Goal: Transaction & Acquisition: Purchase product/service

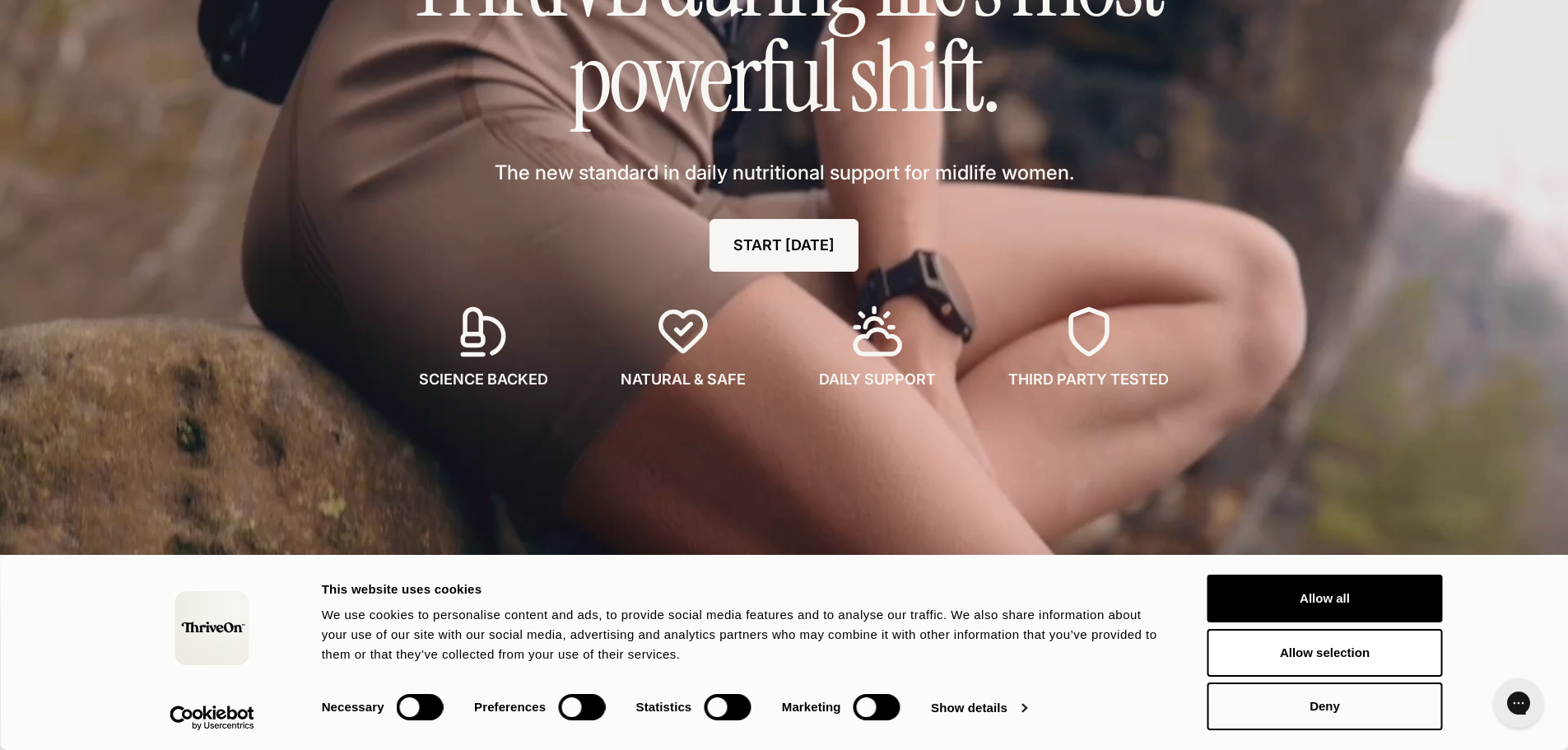
scroll to position [411, 0]
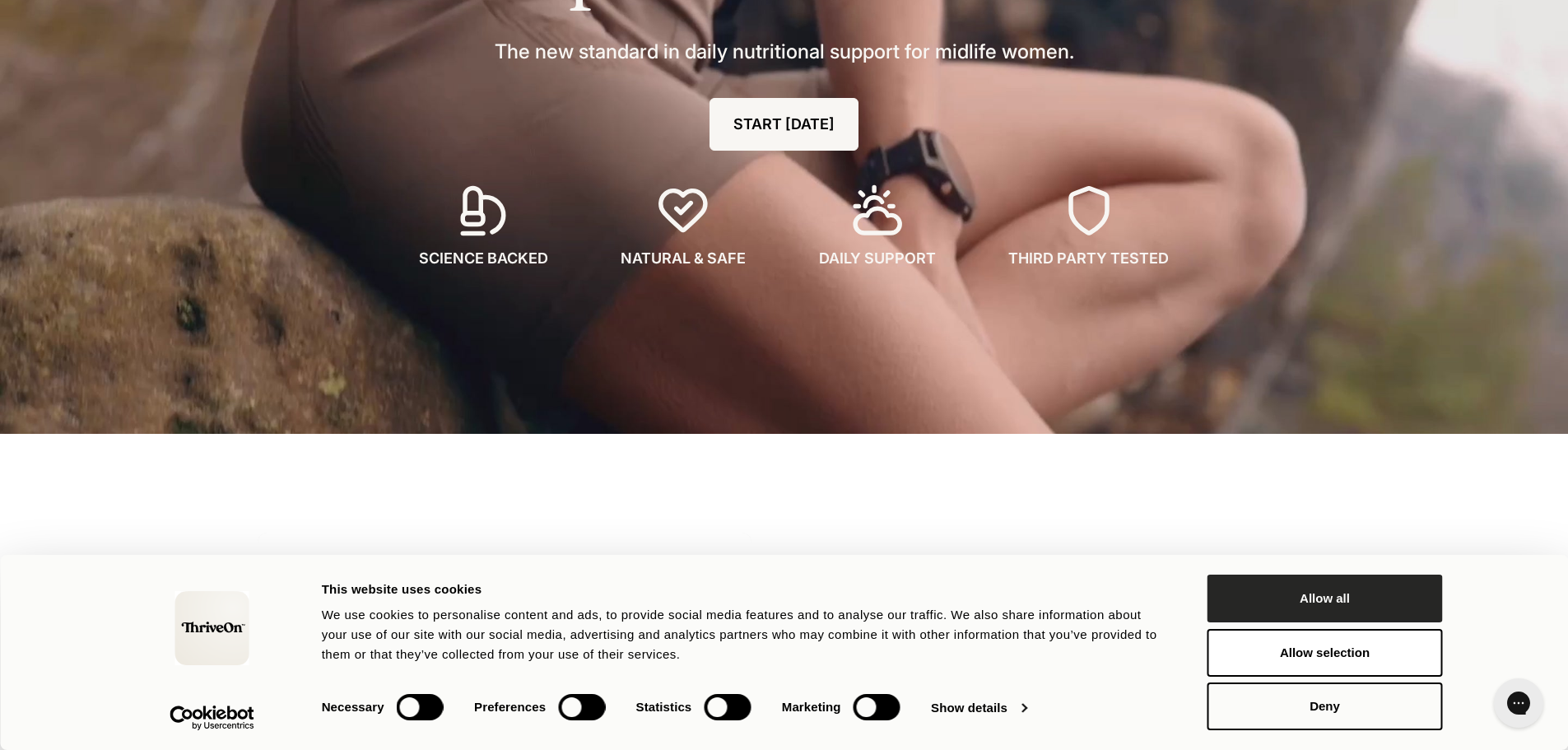
click at [1321, 613] on button "Allow all" at bounding box center [1325, 598] width 235 height 48
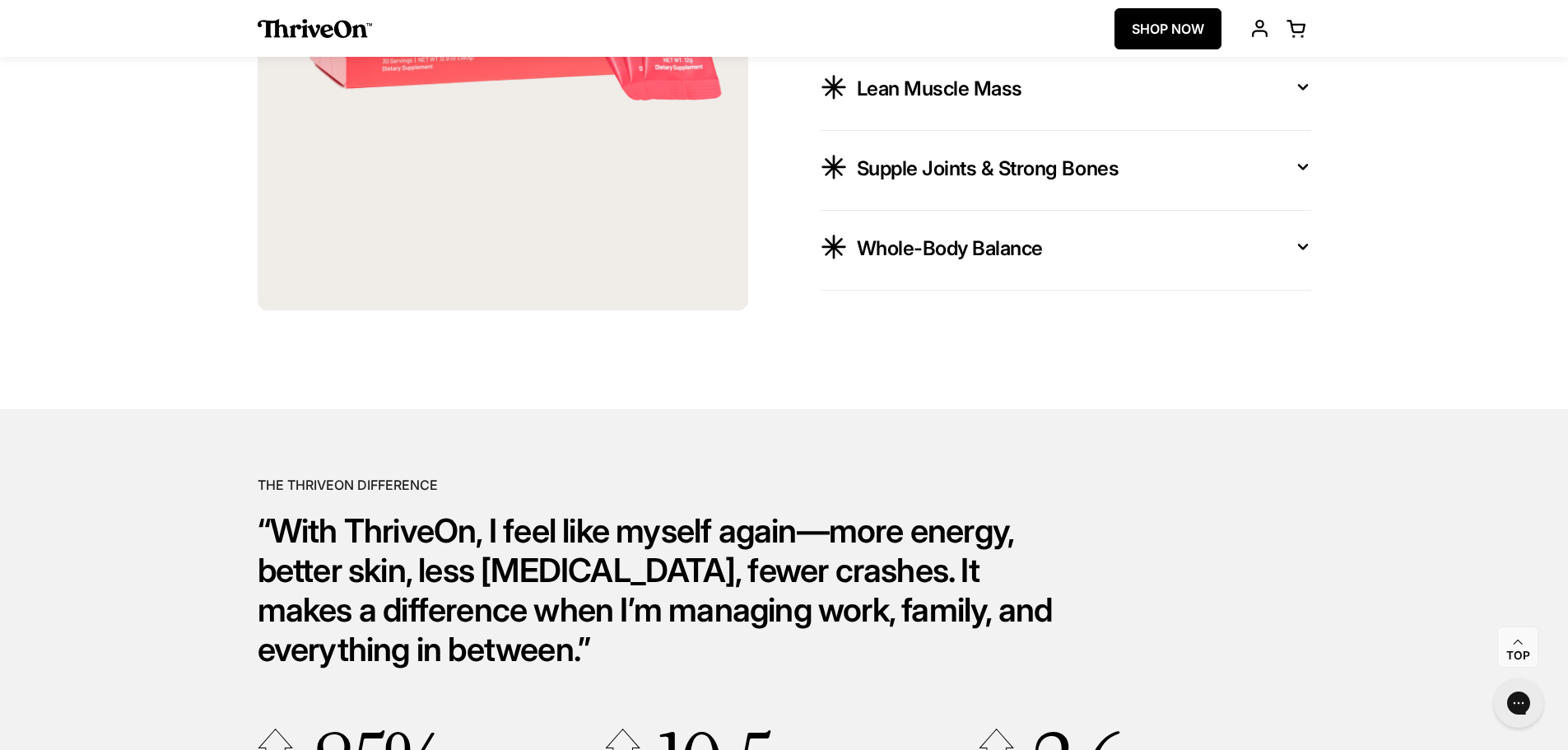
scroll to position [2963, 0]
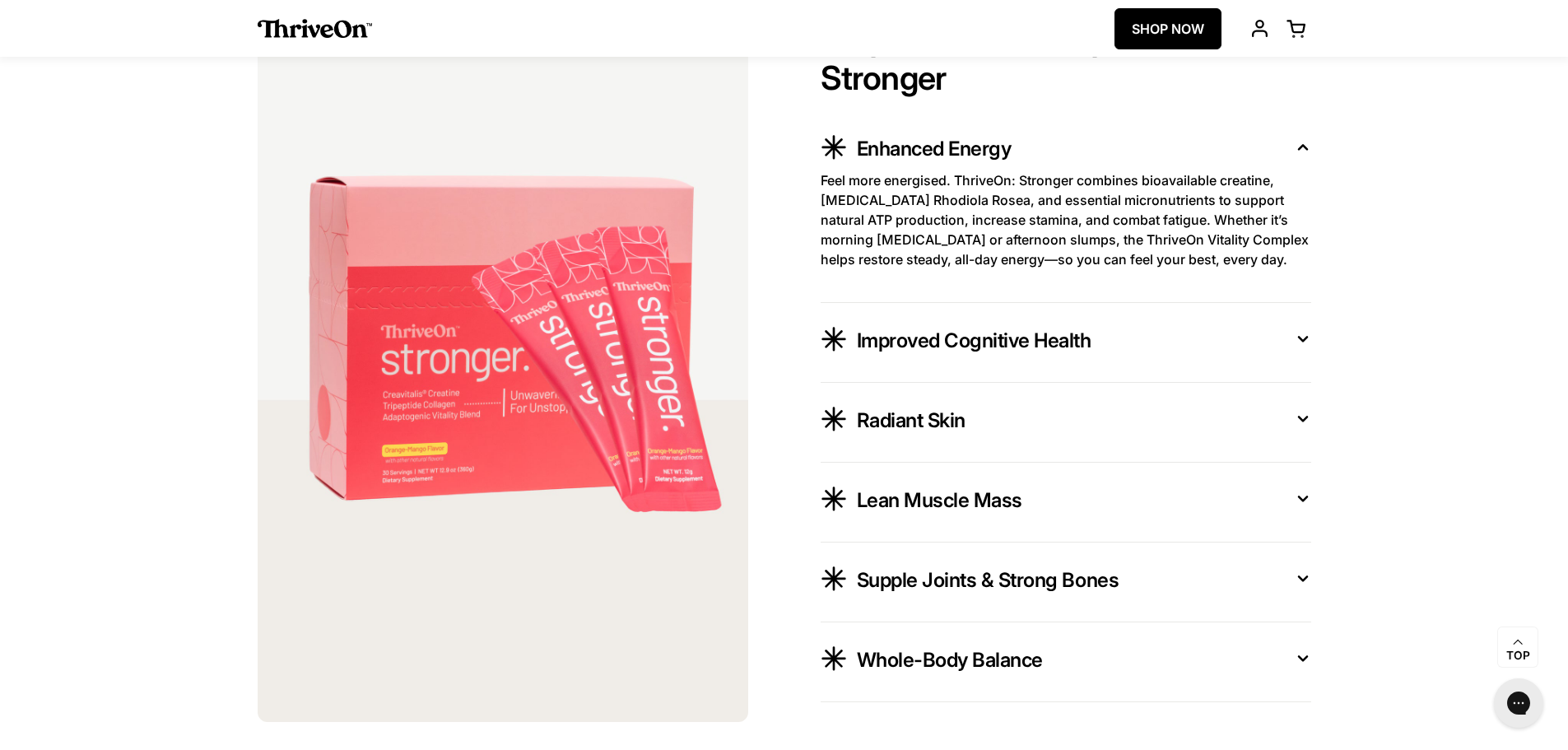
click at [1053, 352] on span "Improved Cognitive Health" at bounding box center [973, 340] width 235 height 26
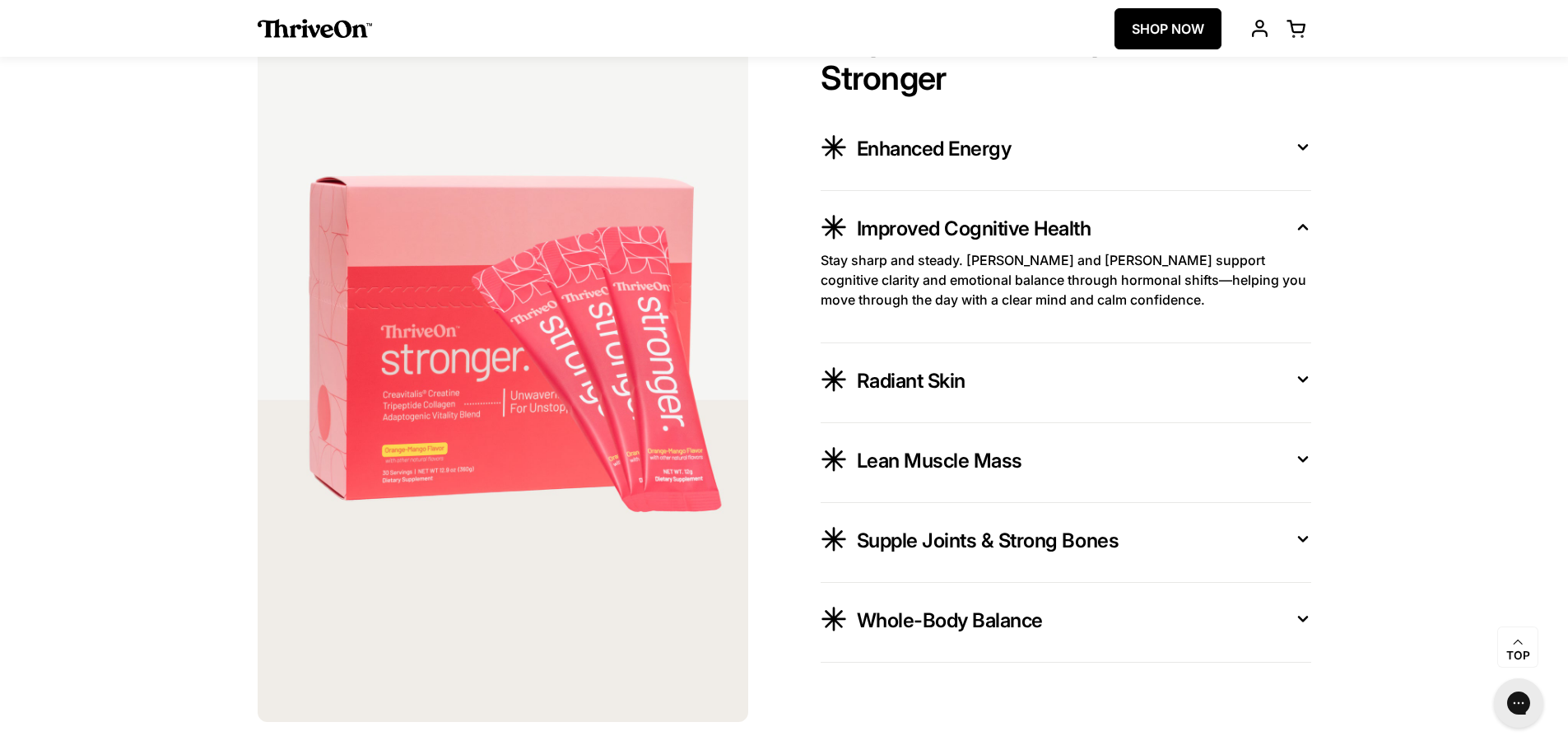
click at [980, 394] on div "Radiant Skin" at bounding box center [1071, 378] width 428 height 32
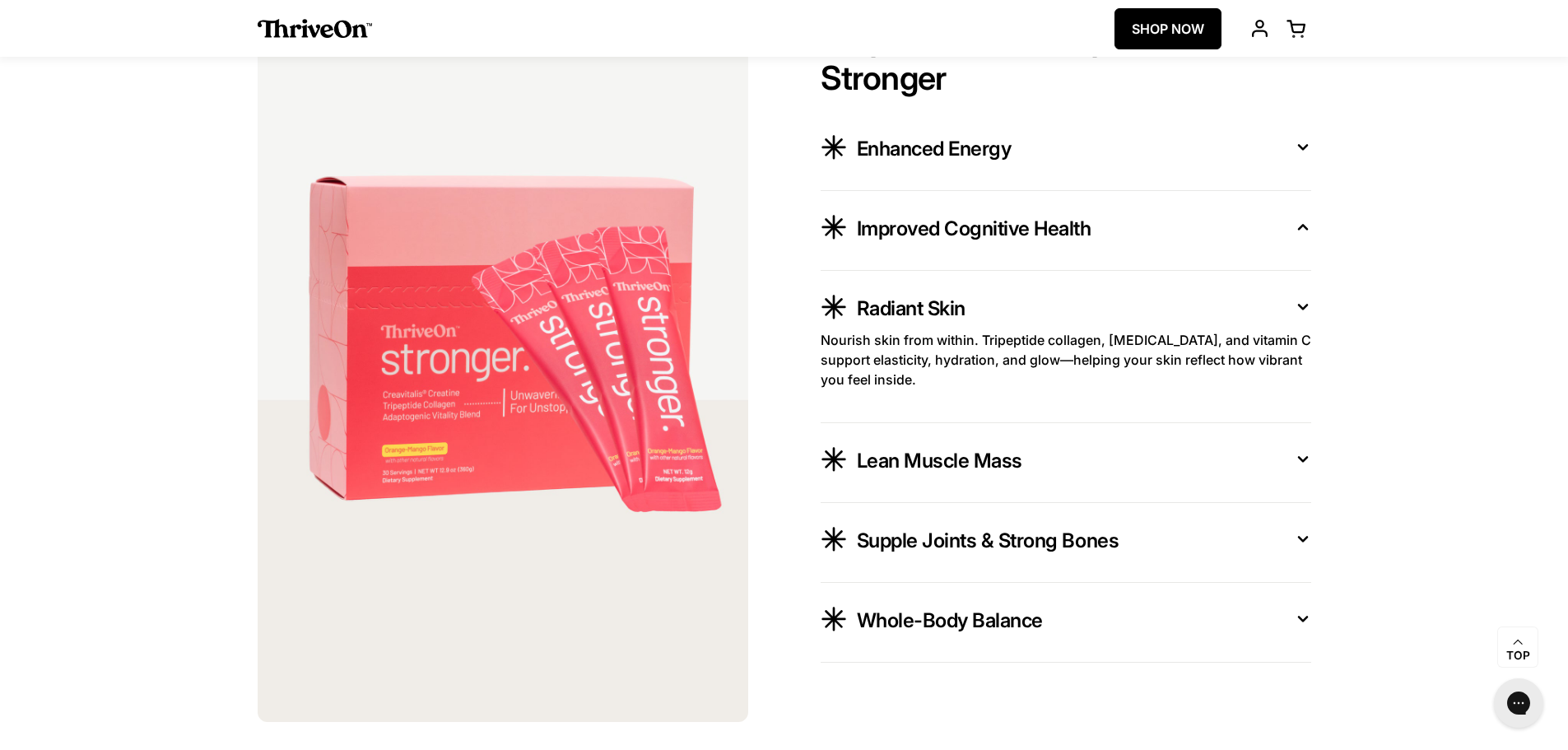
click at [1006, 449] on div "Lean Muscle Mass" at bounding box center [1071, 458] width 428 height 32
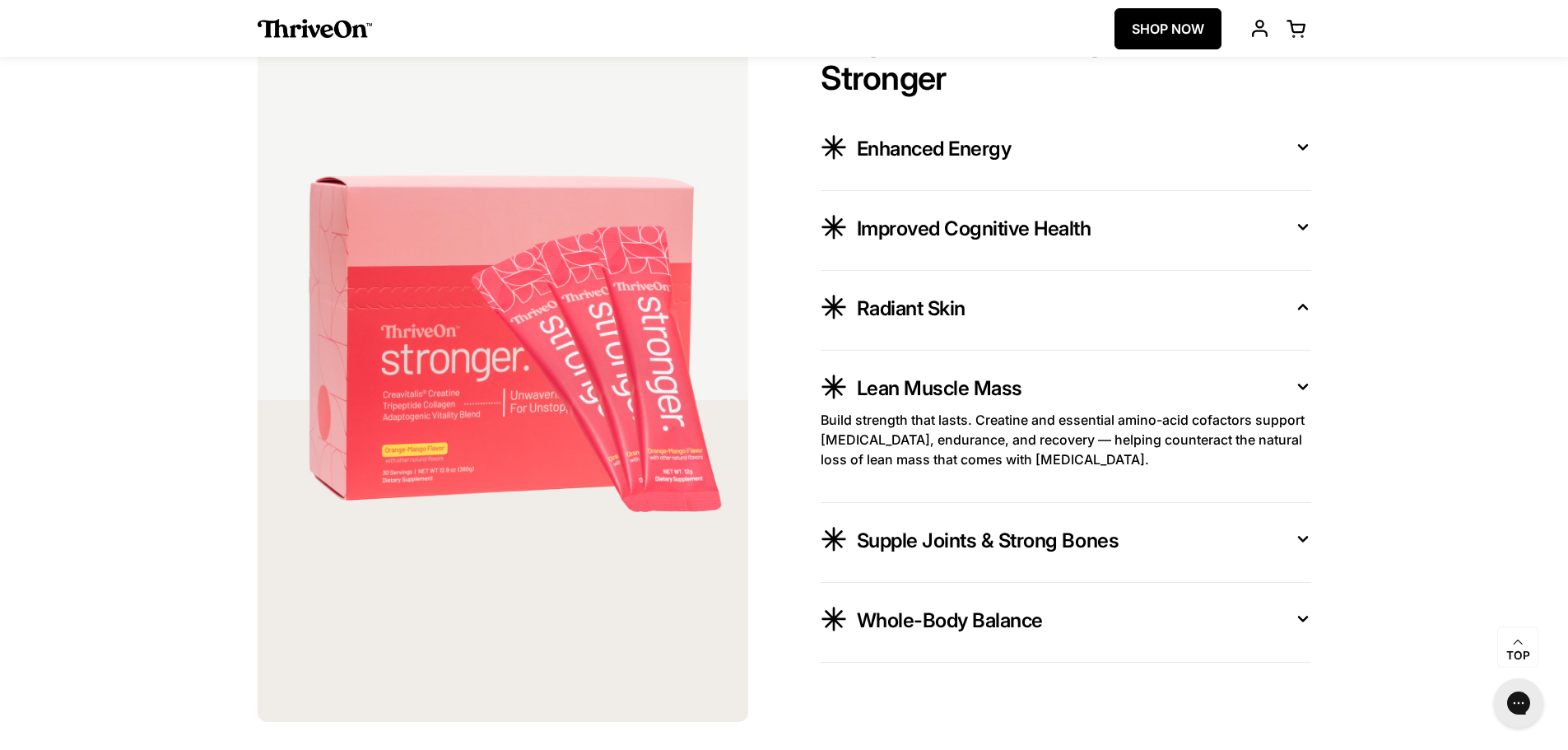
click at [996, 533] on span "Supple Joints & Strong Bones" at bounding box center [988, 540] width 263 height 26
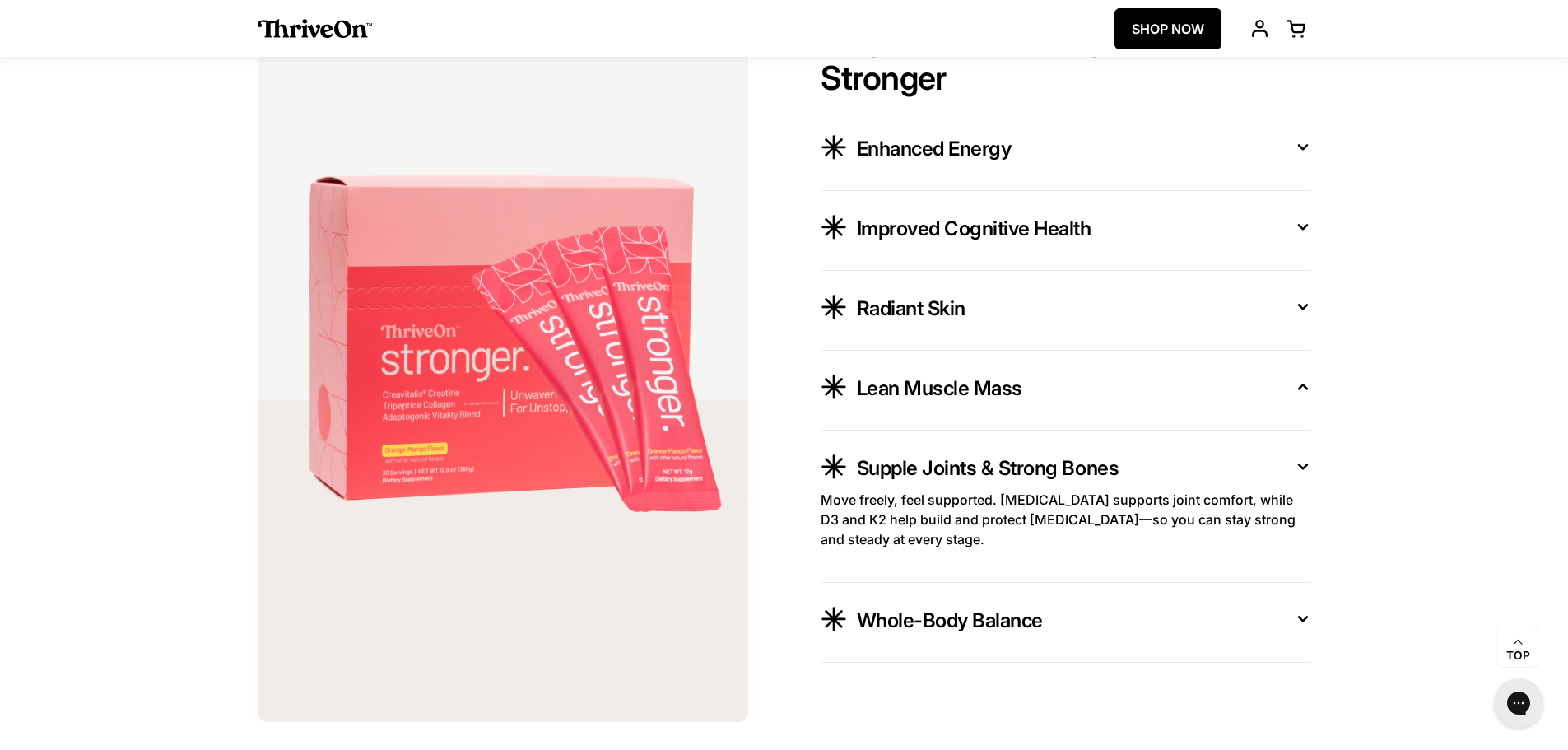
click at [993, 613] on span "Whole-Body Balance" at bounding box center [950, 620] width 186 height 26
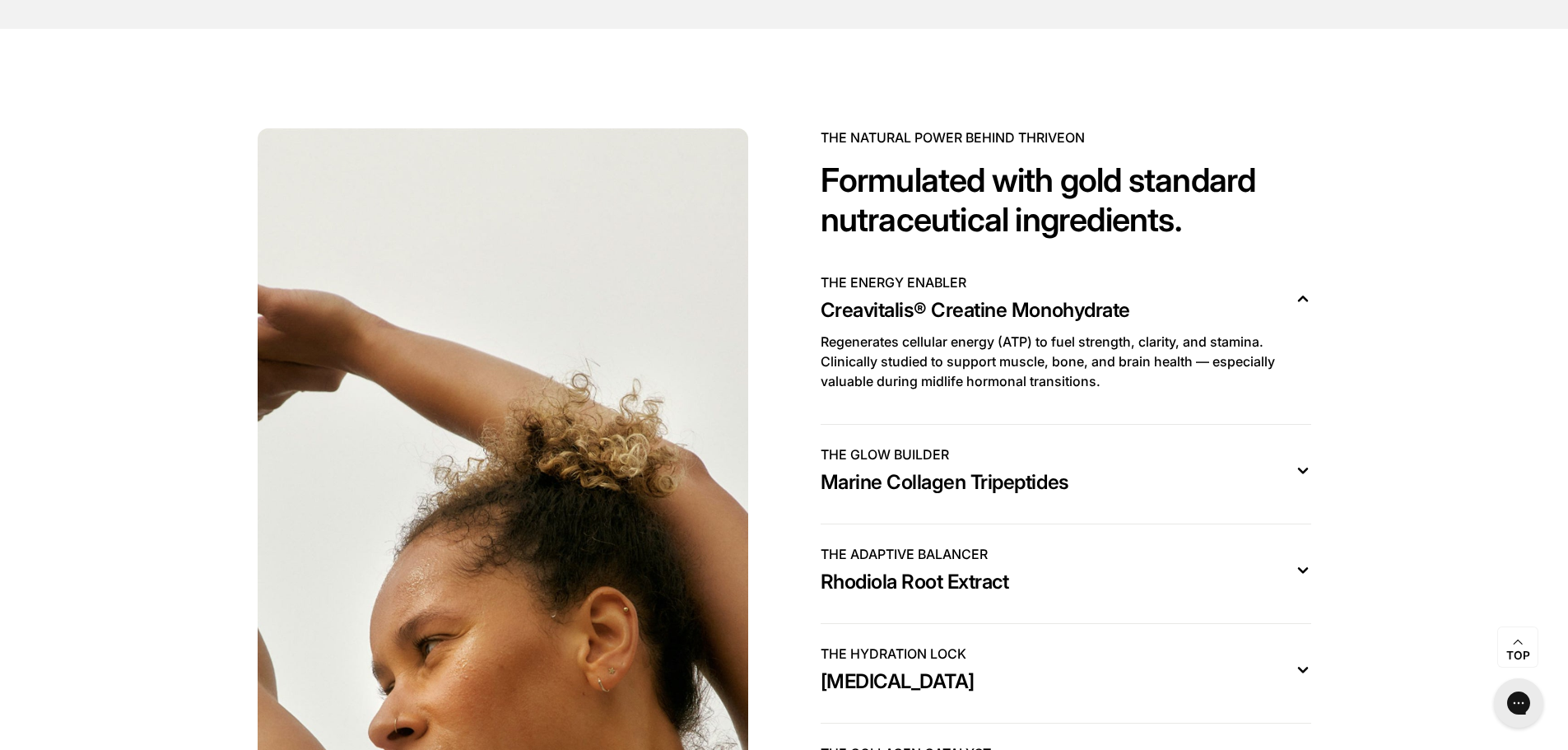
scroll to position [4857, 0]
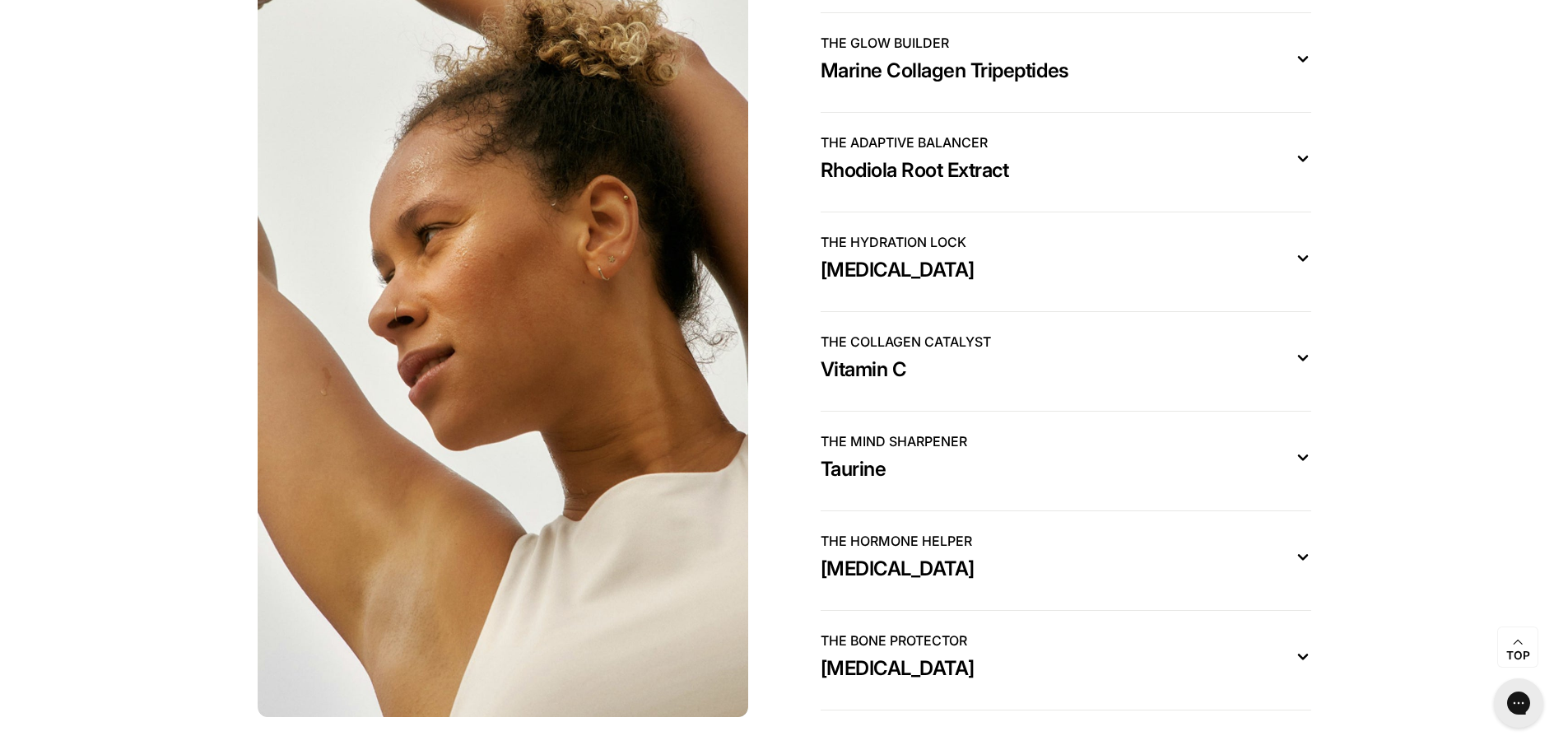
click at [897, 53] on span "THE GLOW BUILDER" at bounding box center [885, 43] width 129 height 20
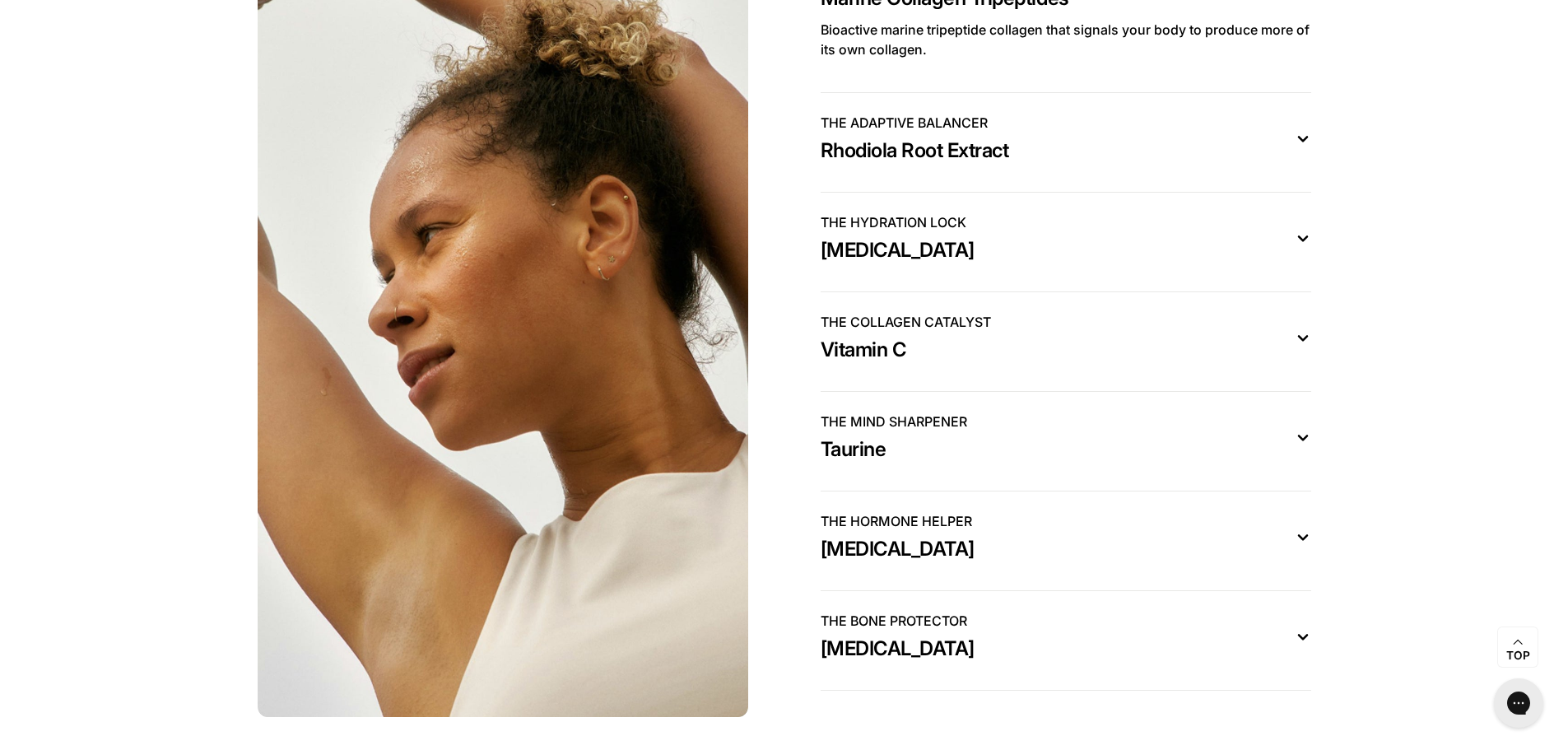
click at [897, 157] on span "Rhodiola Root Extract" at bounding box center [915, 150] width 189 height 26
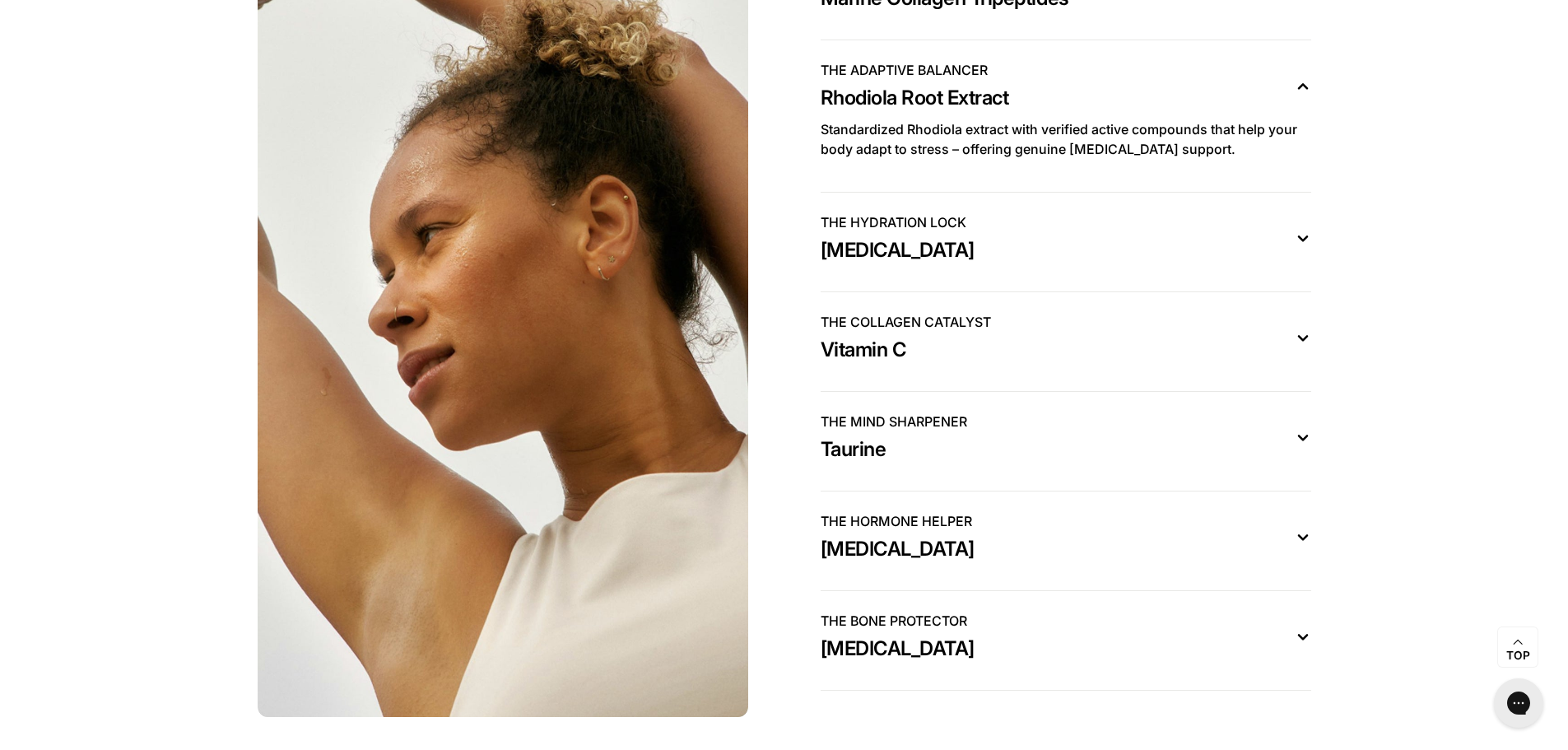
drag, startPoint x: 907, startPoint y: 253, endPoint x: 904, endPoint y: 299, distance: 46.1
click at [904, 255] on span "[MEDICAL_DATA]" at bounding box center [897, 250] width 154 height 26
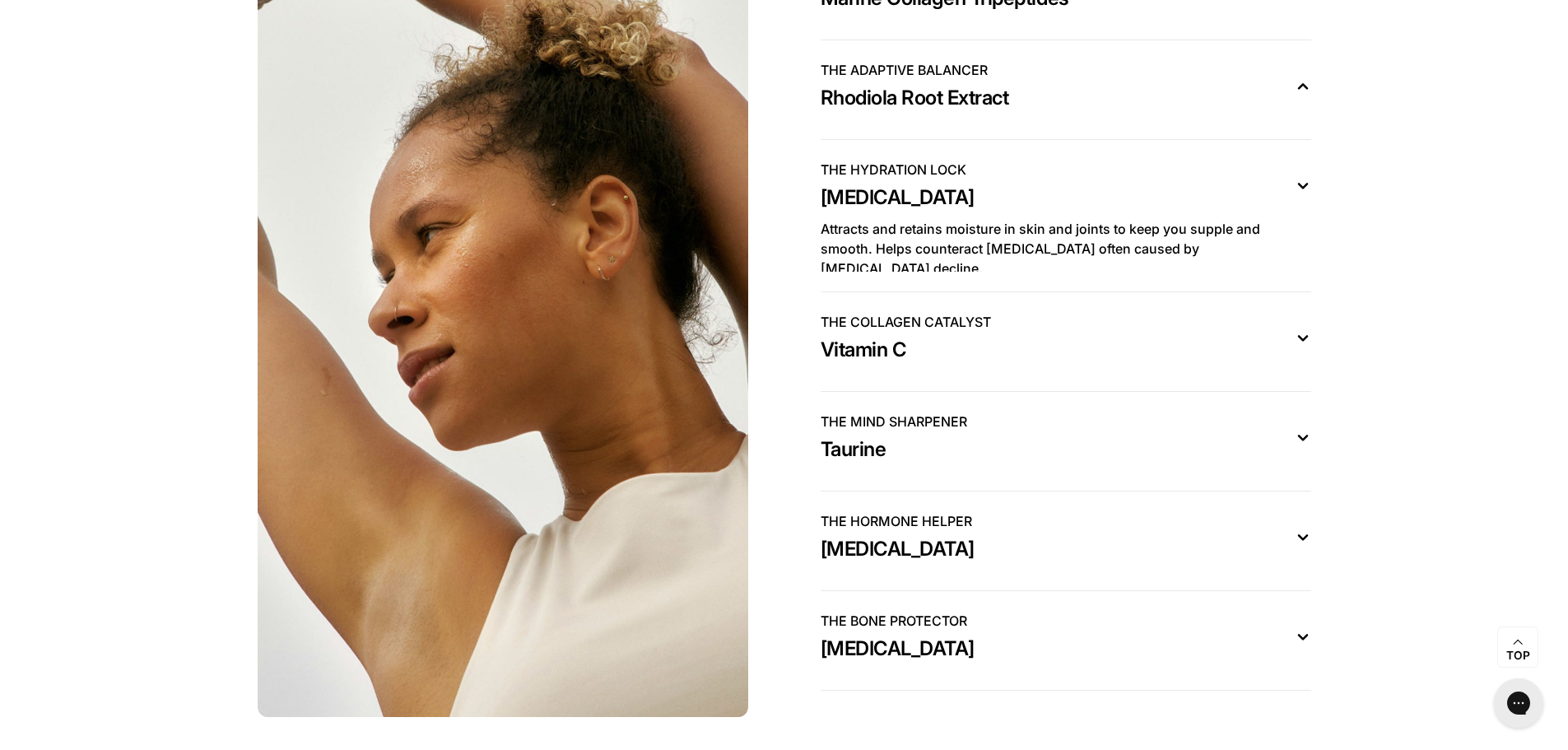
click at [904, 327] on span "THE COLLAGEN CATALYST" at bounding box center [906, 322] width 171 height 20
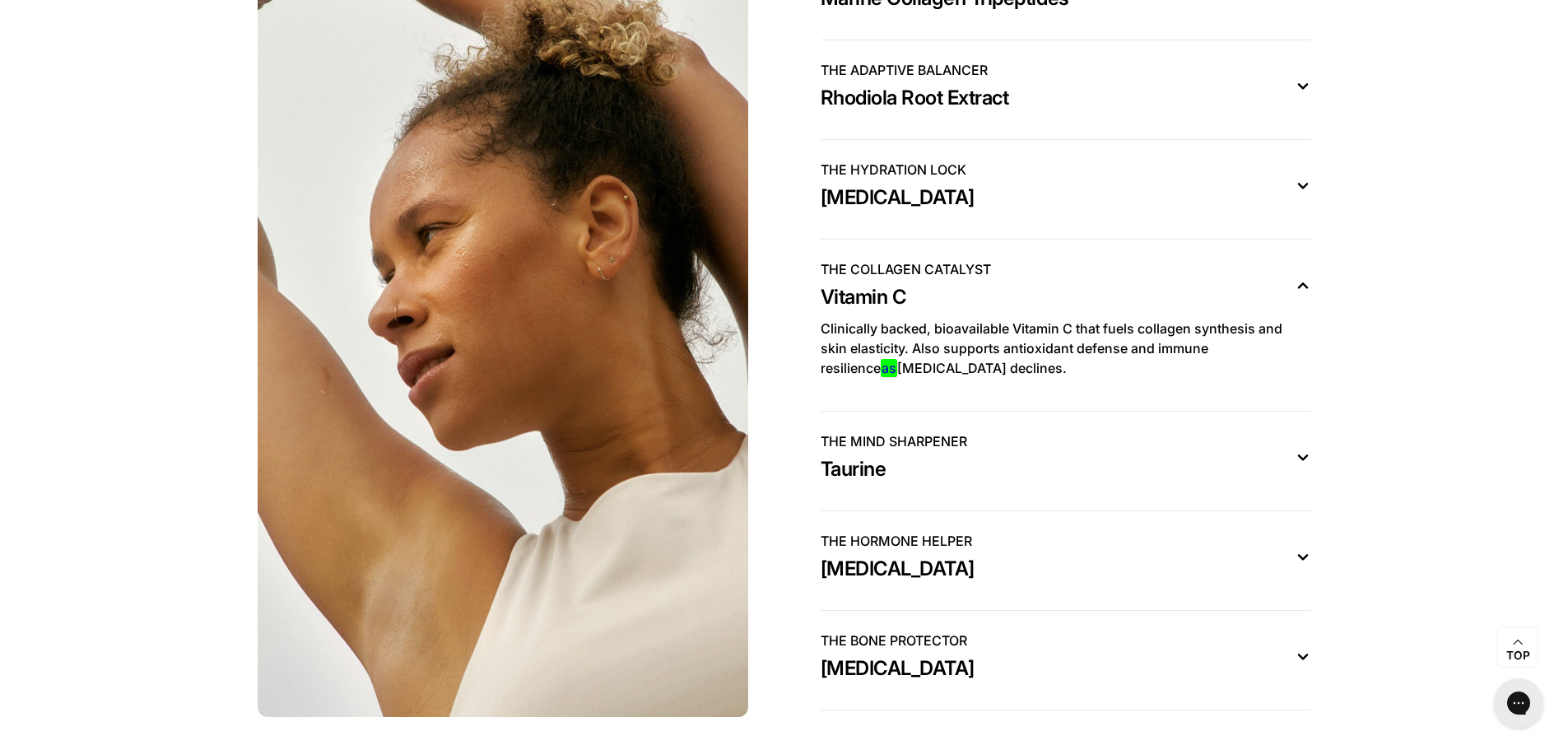
click at [891, 482] on div "THE MIND SHARPENER Taurine" at bounding box center [1053, 457] width 464 height 51
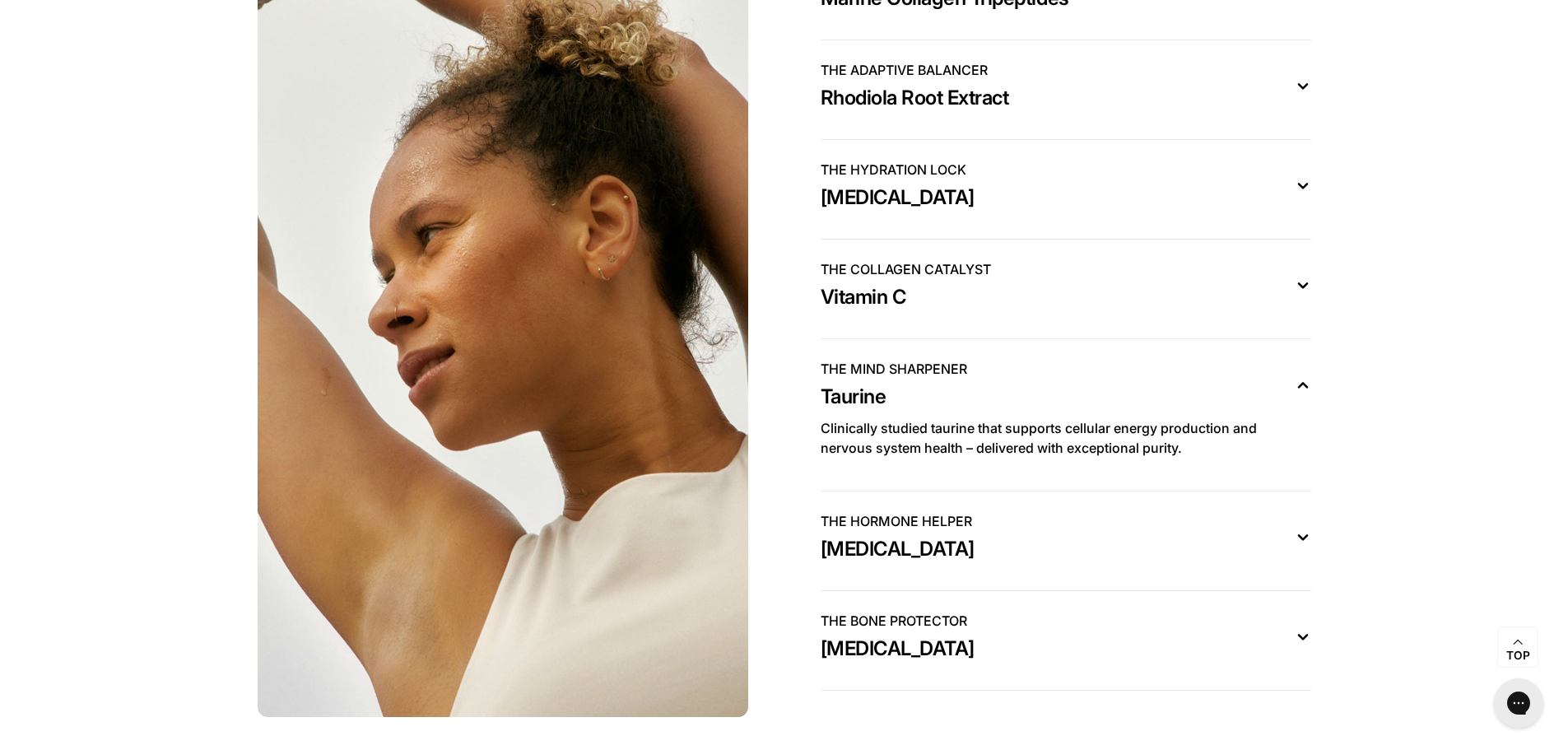
click at [899, 562] on span "[MEDICAL_DATA]" at bounding box center [897, 549] width 154 height 26
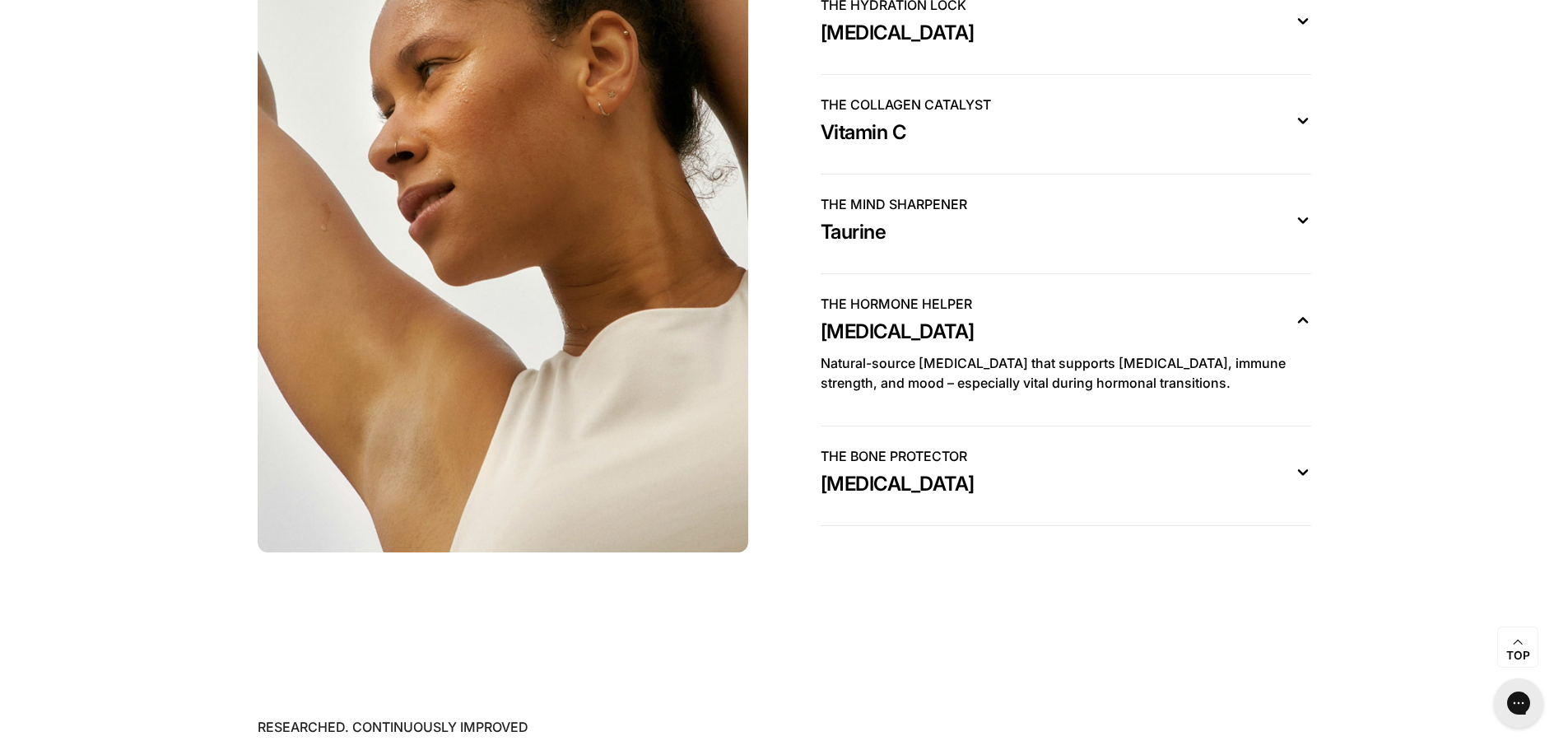
click at [908, 520] on css-accordion-collapsible "THE BONE PROTECTOR [MEDICAL_DATA] Micro-dosed, highly absorbable K2 that works …" at bounding box center [1066, 476] width 491 height 100
click at [903, 497] on span "[MEDICAL_DATA]" at bounding box center [897, 484] width 154 height 26
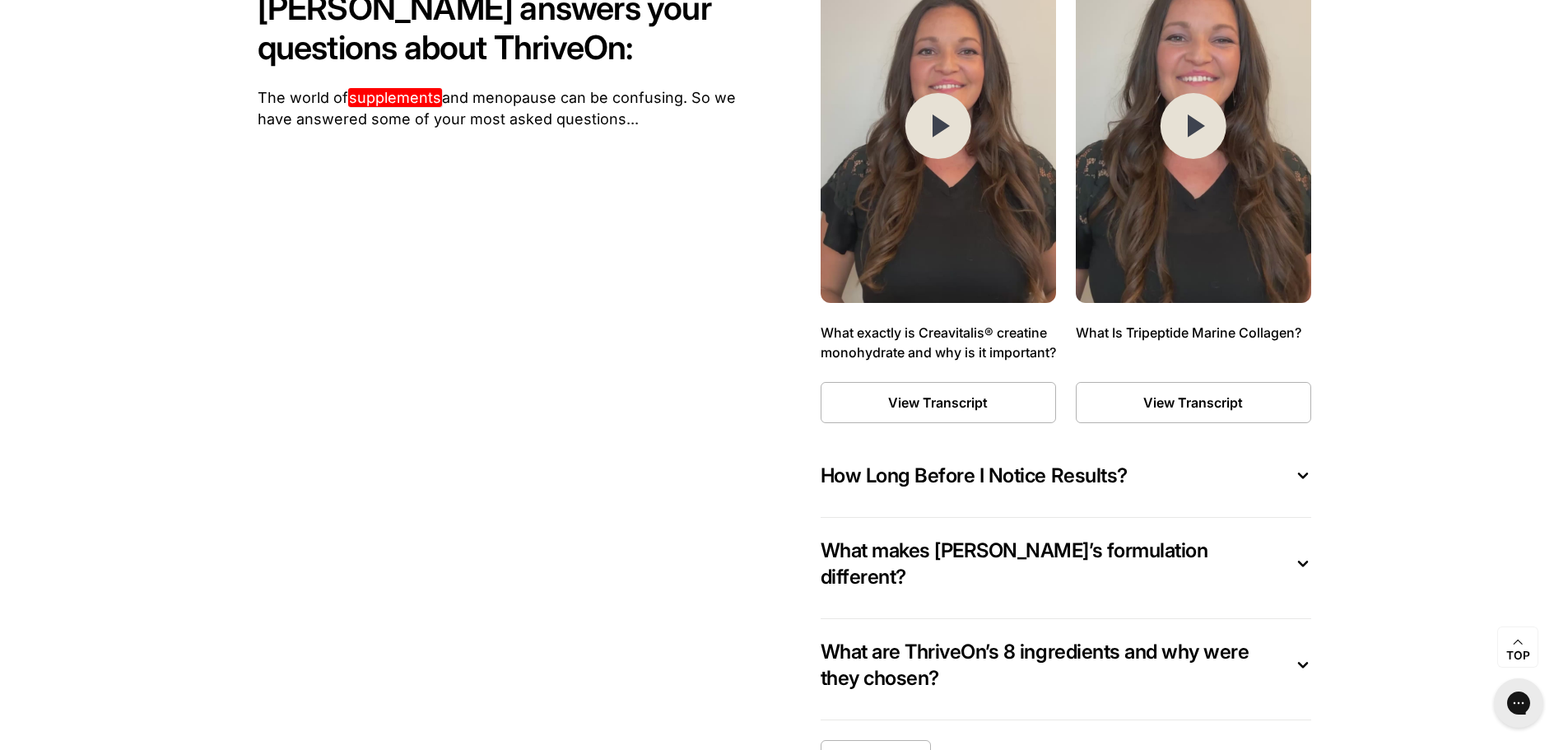
scroll to position [8643, 0]
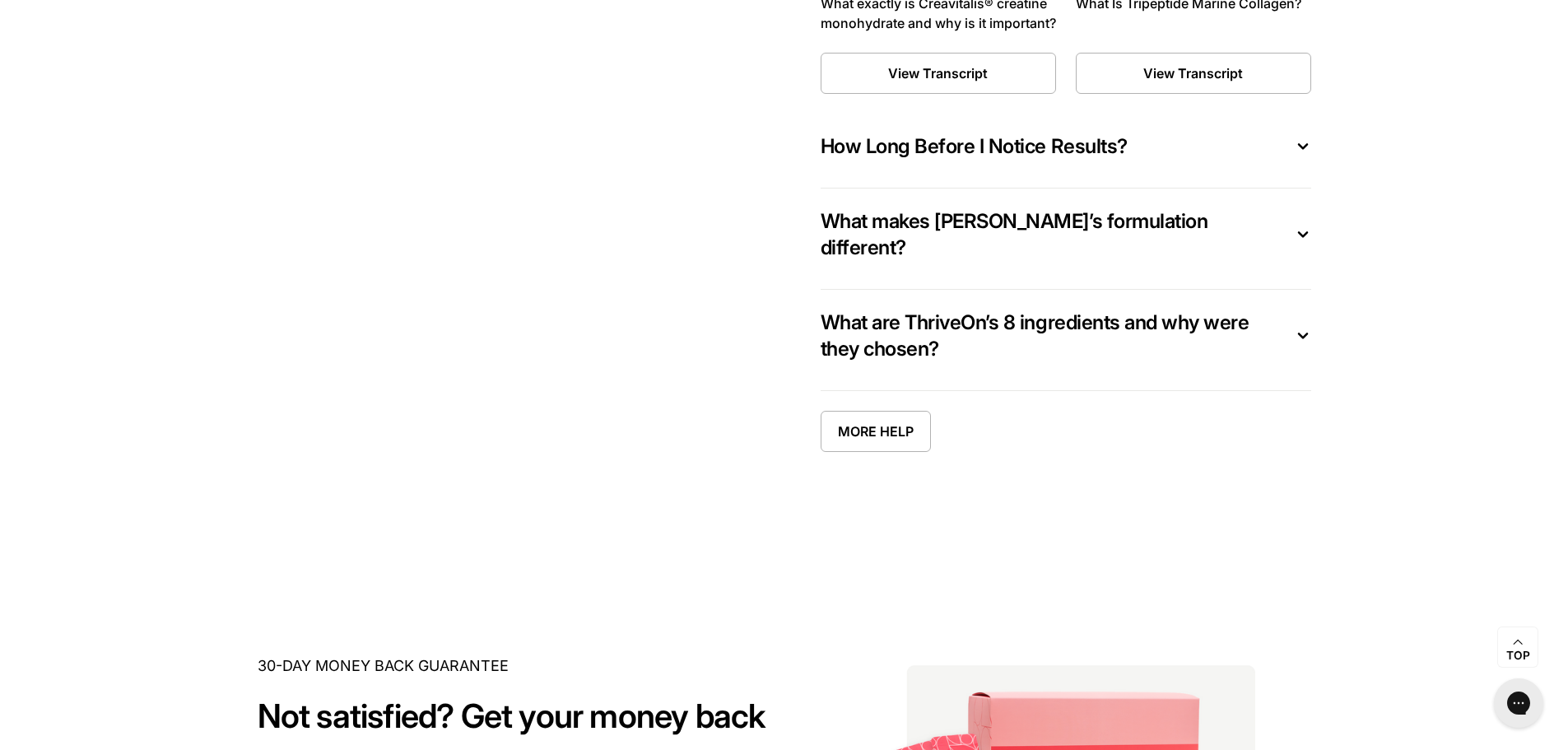
click at [950, 160] on span "How Long Before I Notice Results?" at bounding box center [974, 146] width 307 height 26
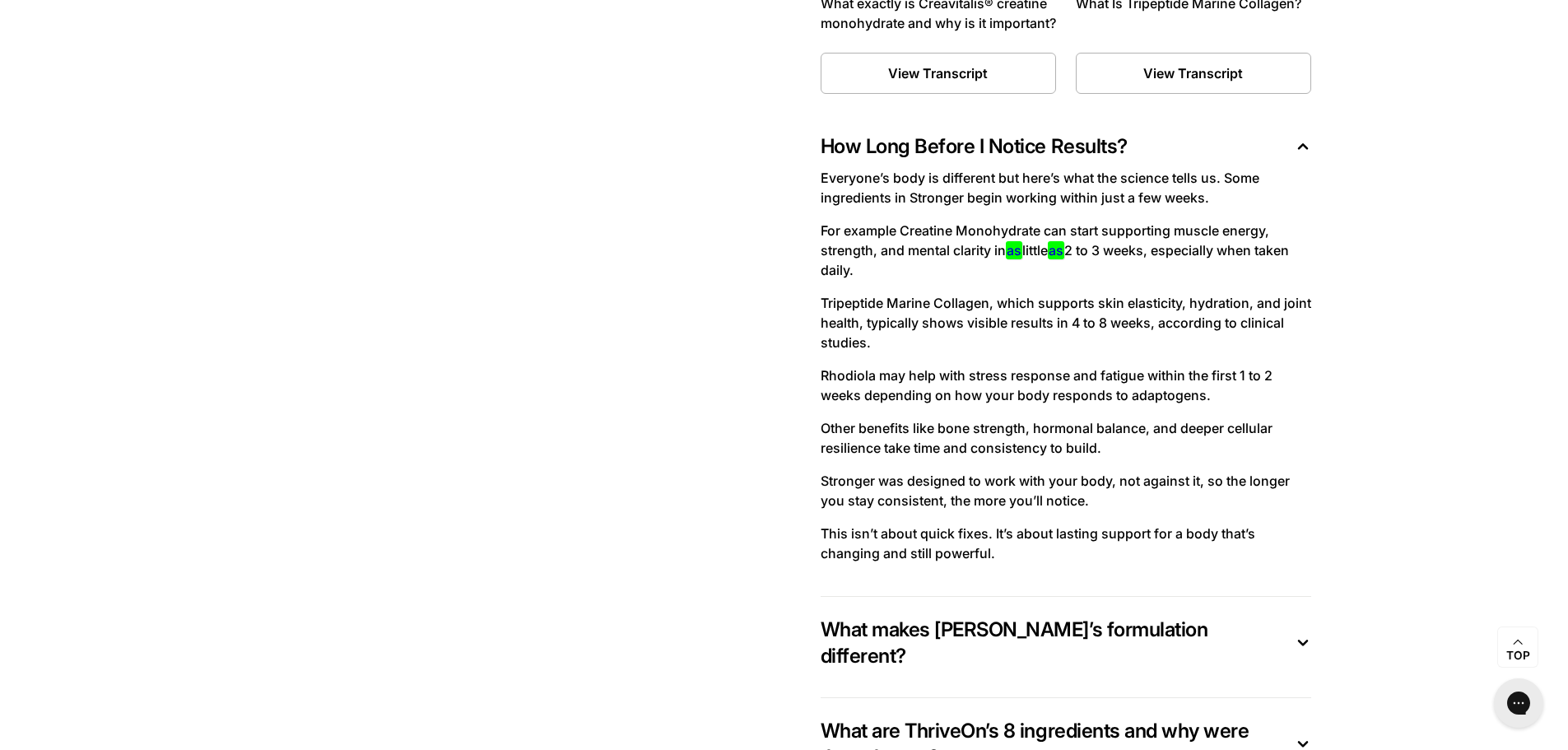
click at [897, 646] on span "What makes [PERSON_NAME]’s formulation different?" at bounding box center [1053, 643] width 464 height 53
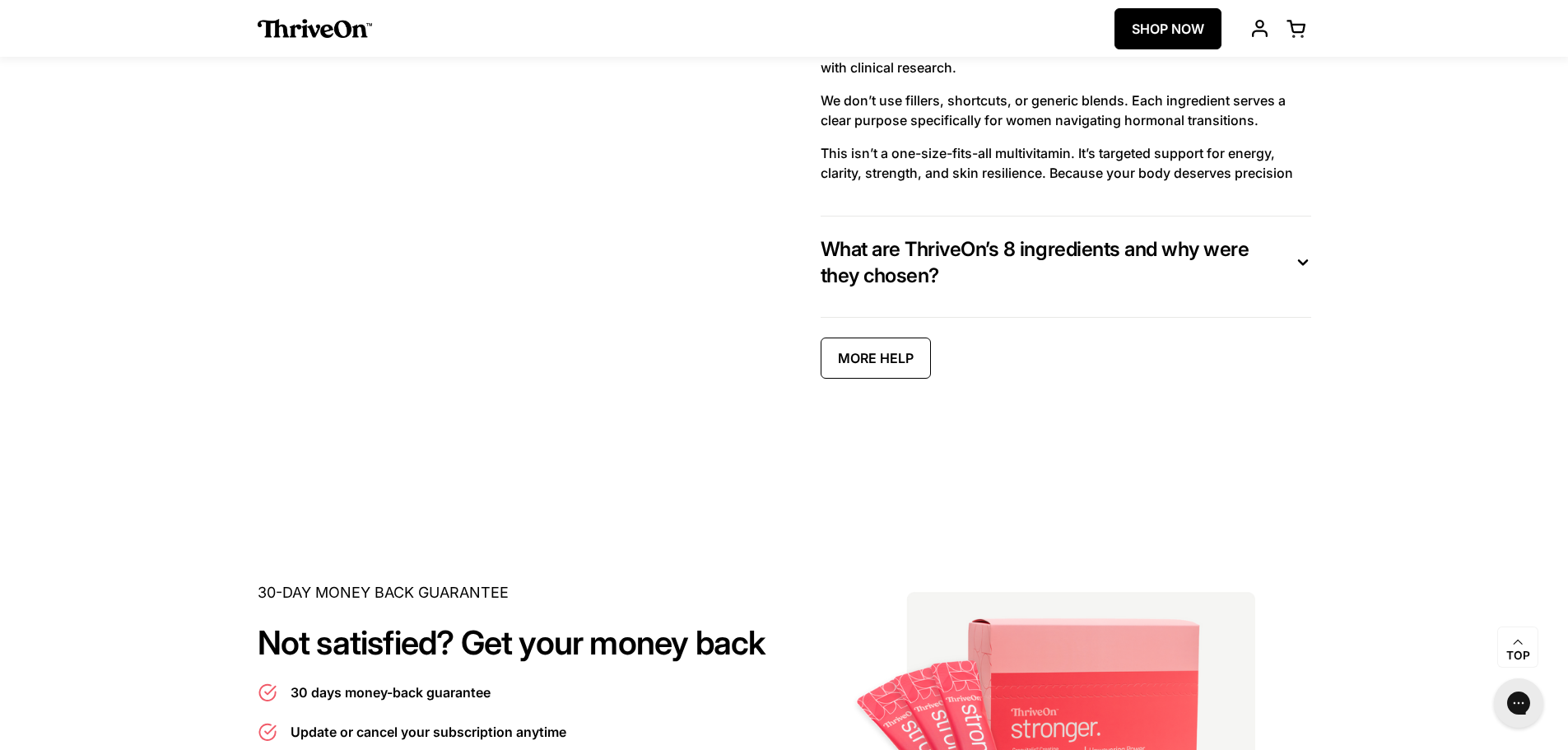
scroll to position [8808, 0]
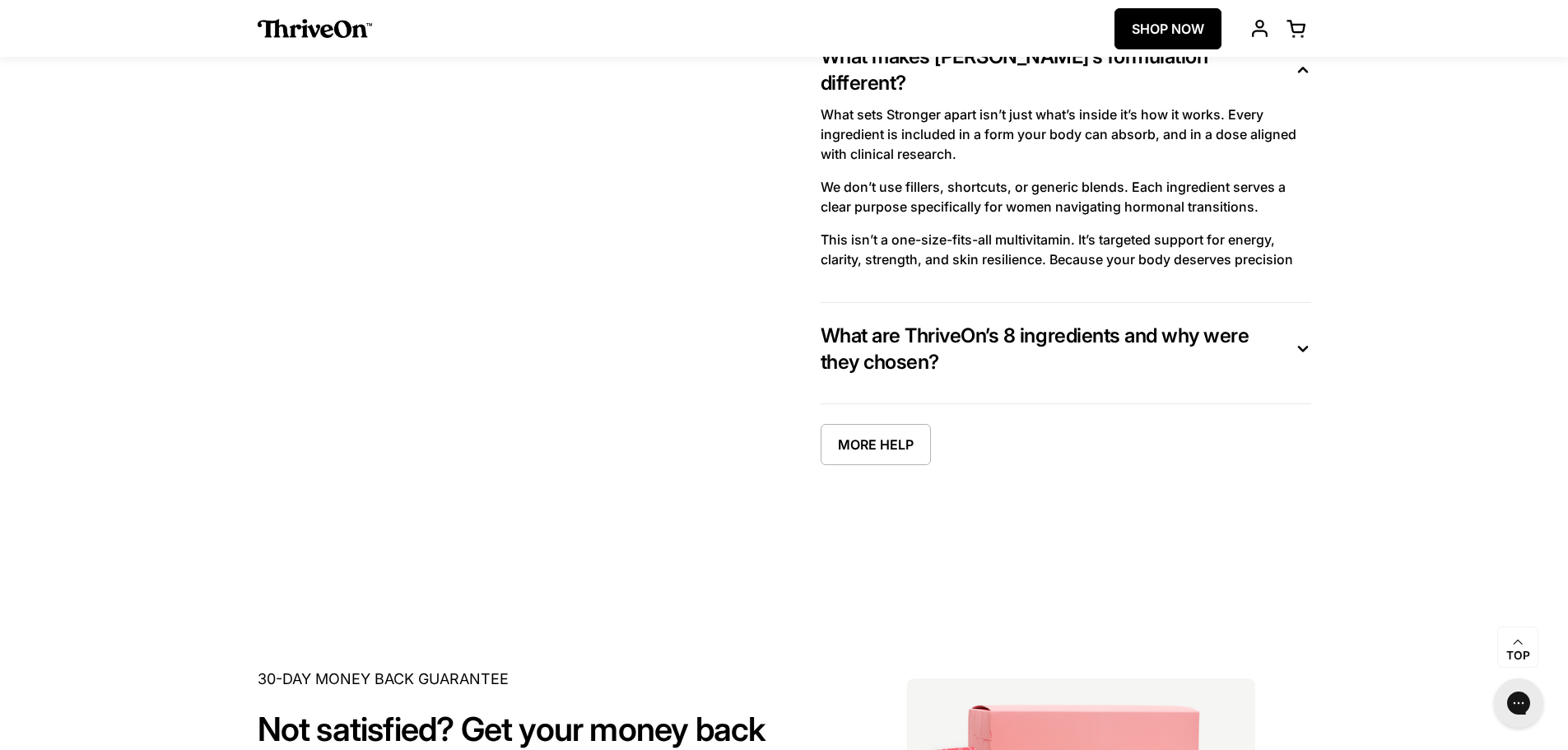
click at [901, 344] on span "What are ThriveOn’s 8 ingredients and why were they chosen?" at bounding box center [1053, 349] width 464 height 53
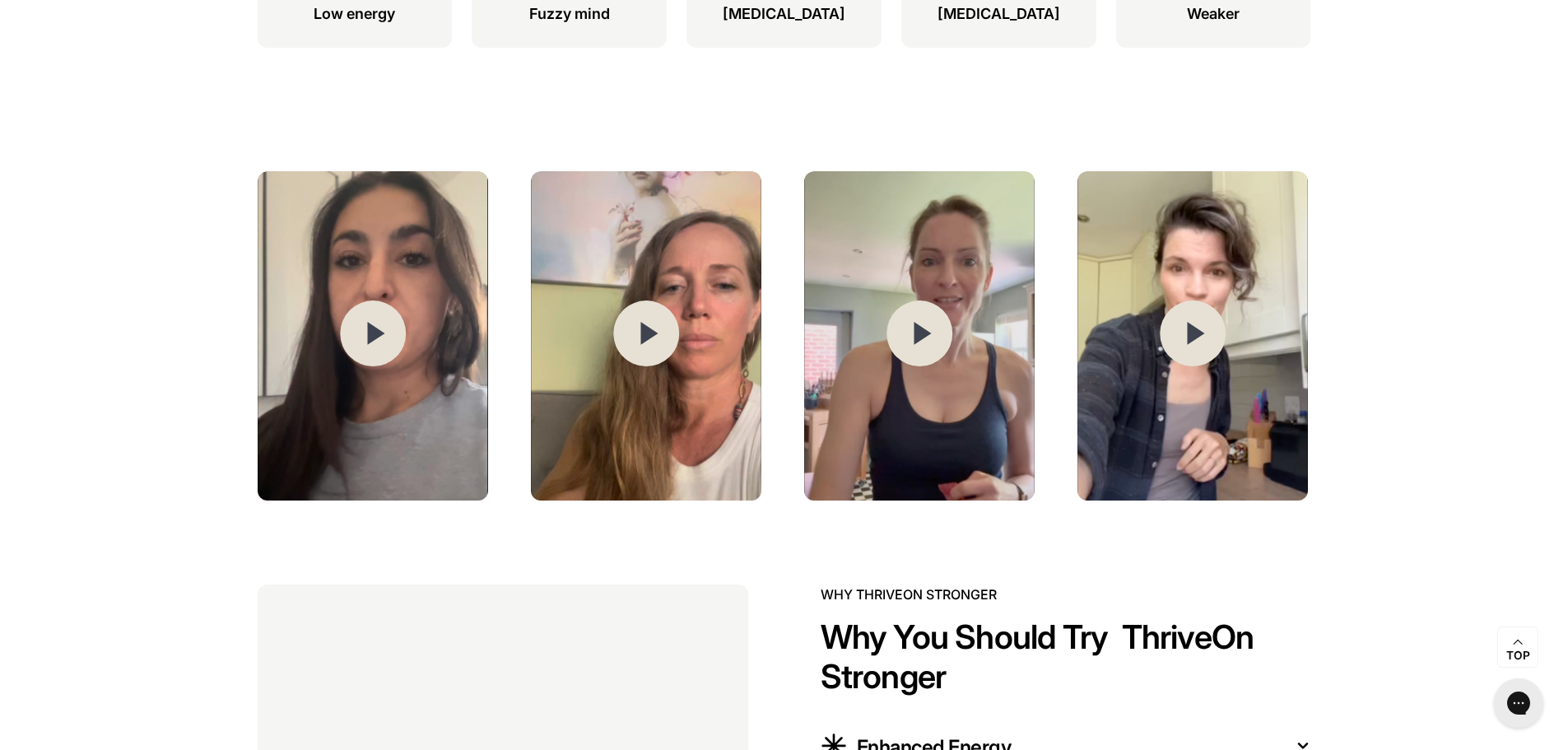
scroll to position [2506, 0]
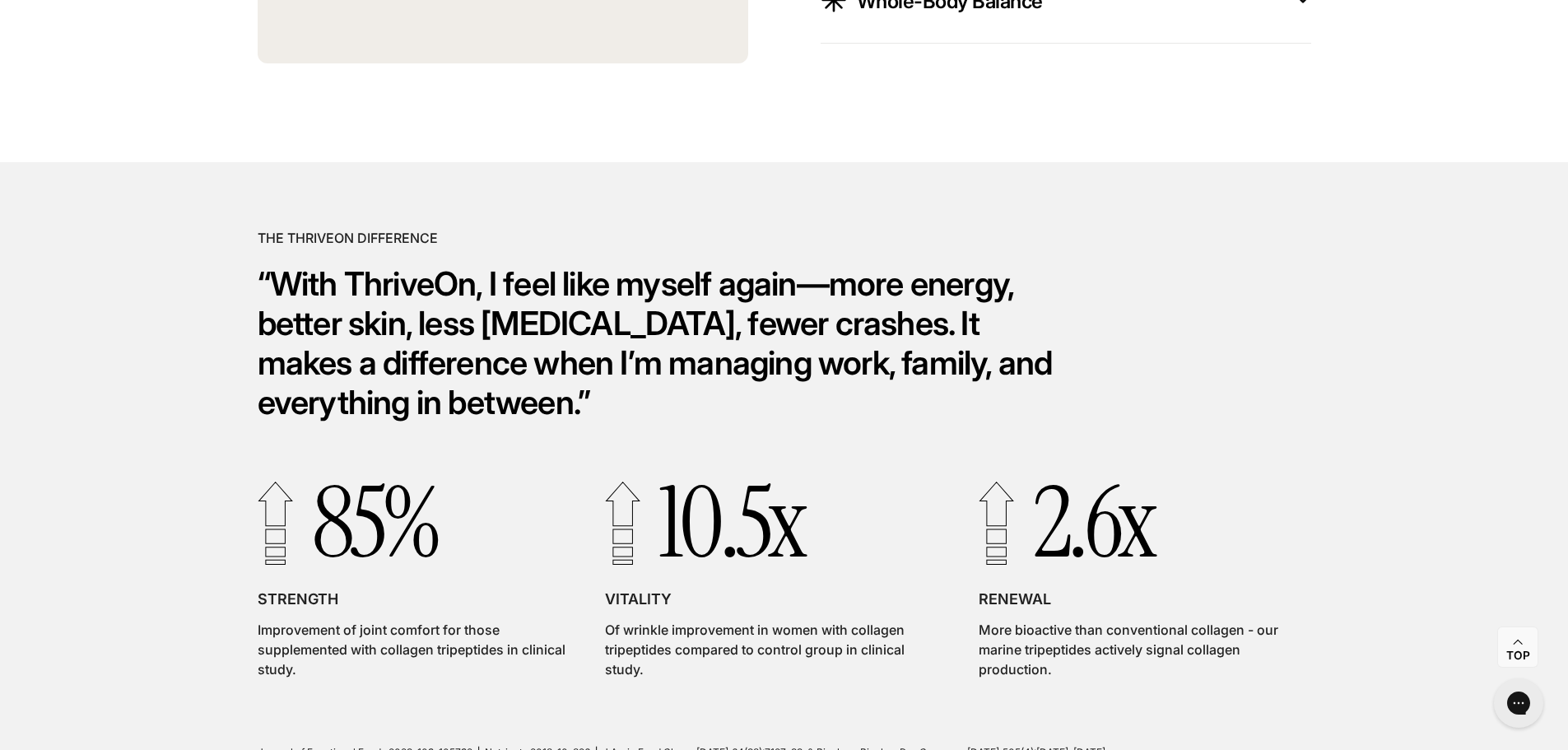
scroll to position [4692, 0]
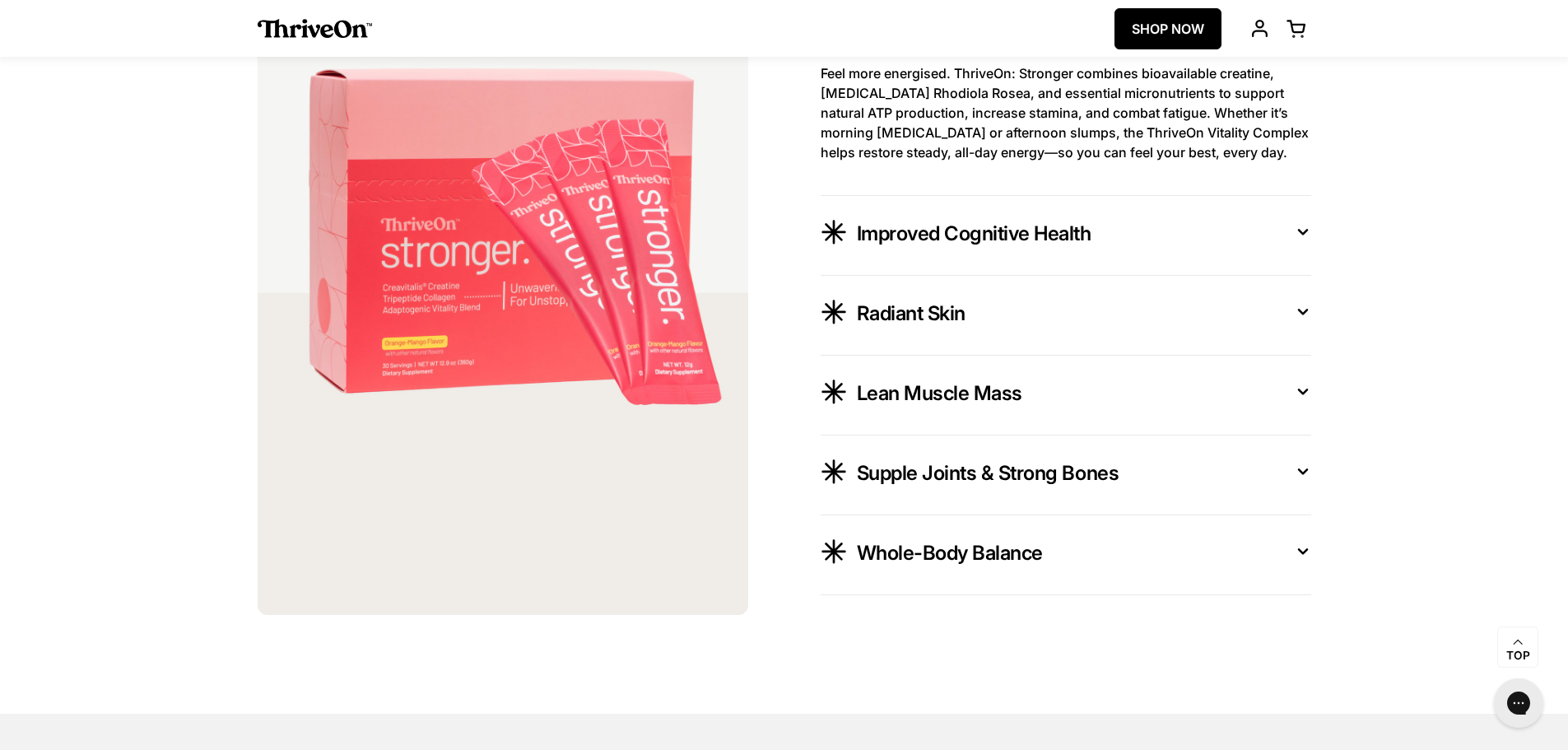
scroll to position [2962, 0]
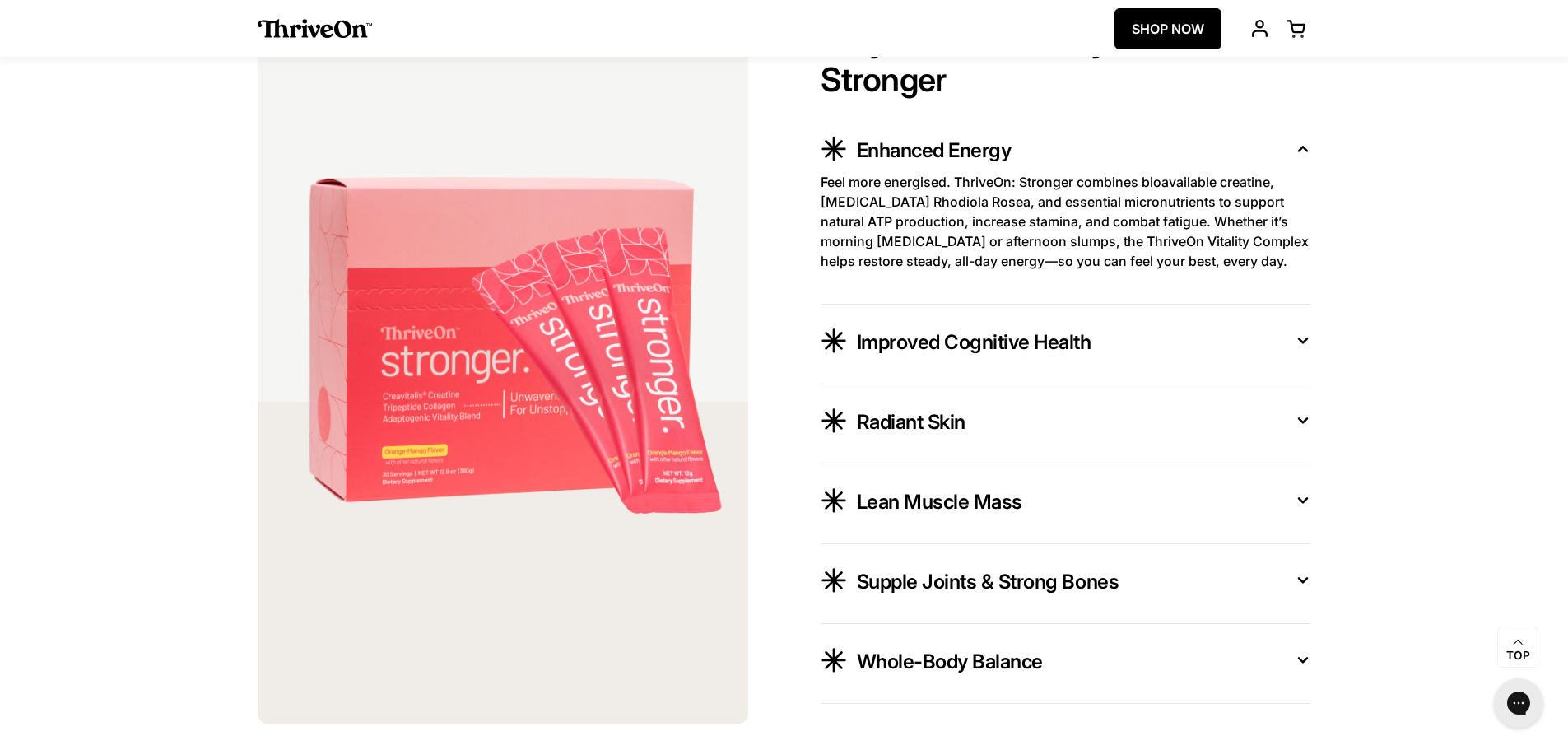
click at [1180, 21] on link "SHOP NOW" at bounding box center [1167, 29] width 107 height 41
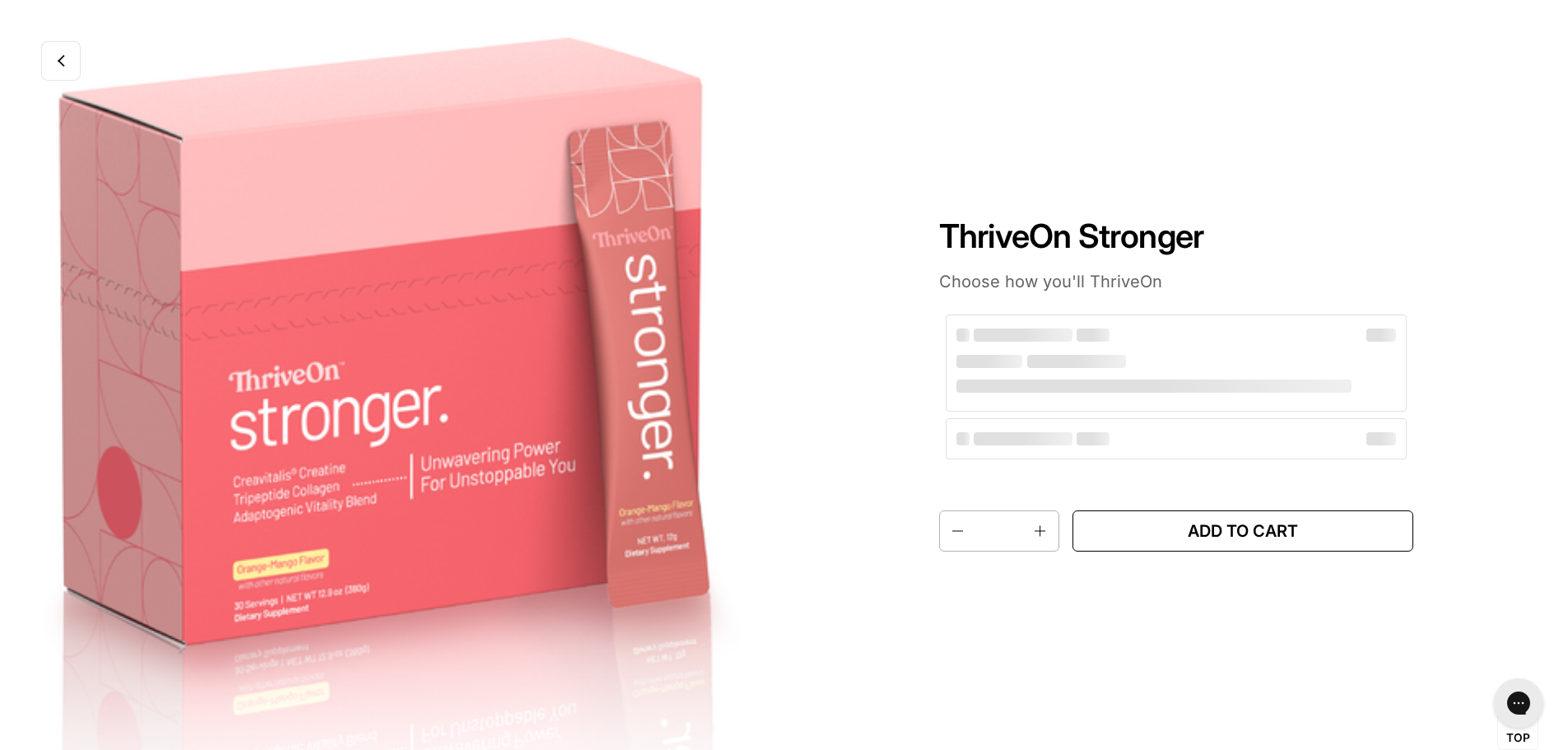
click at [1219, 529] on span "Add to cart" at bounding box center [1243, 532] width 314 height 20
